Goal: Task Accomplishment & Management: Complete application form

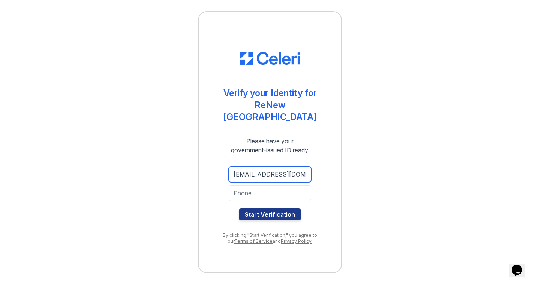
type input "[EMAIL_ADDRESS][DOMAIN_NAME]"
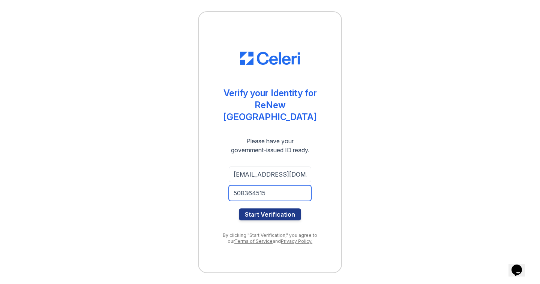
type input "5083645156"
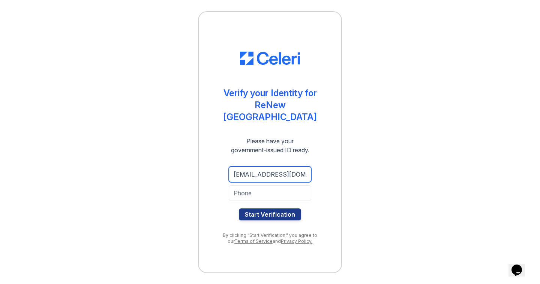
type input "[EMAIL_ADDRESS][DOMAIN_NAME]"
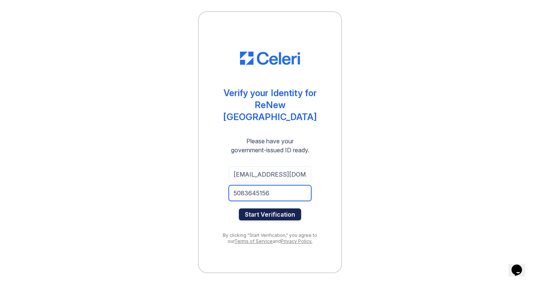
type input "5083645156"
click at [267, 209] on button "Start Verification" at bounding box center [270, 215] width 62 height 12
